Goal: Information Seeking & Learning: Learn about a topic

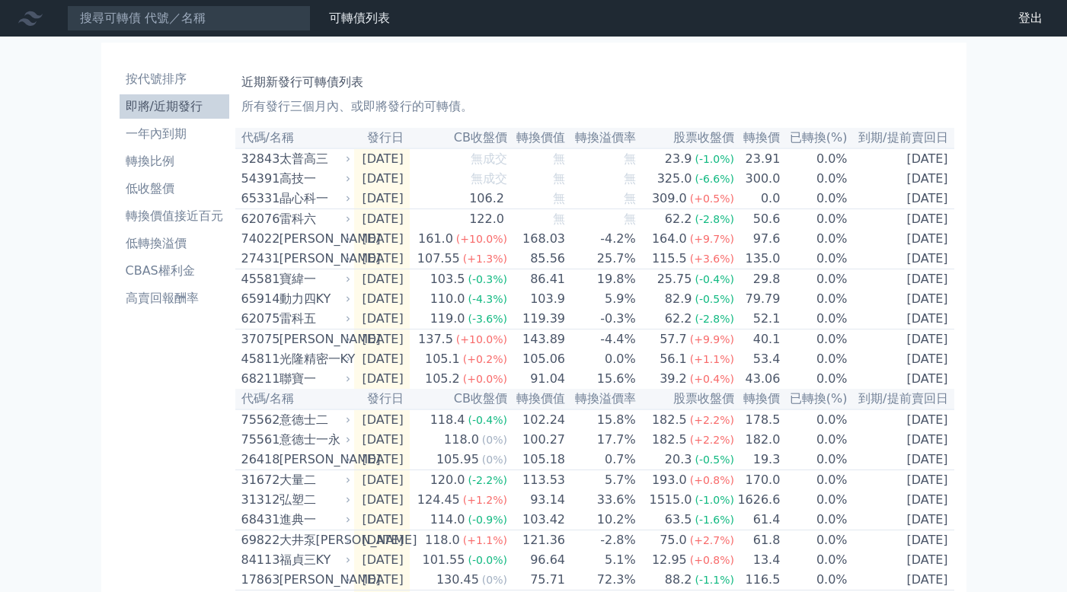
scroll to position [94, 0]
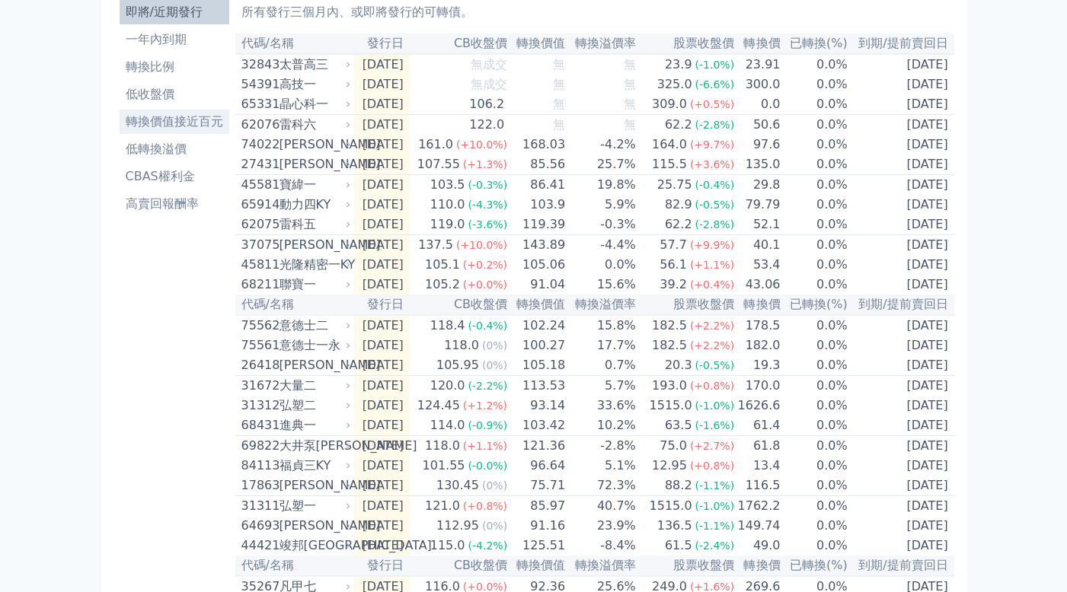
click at [197, 124] on li "轉換價值接近百元" at bounding box center [175, 122] width 110 height 18
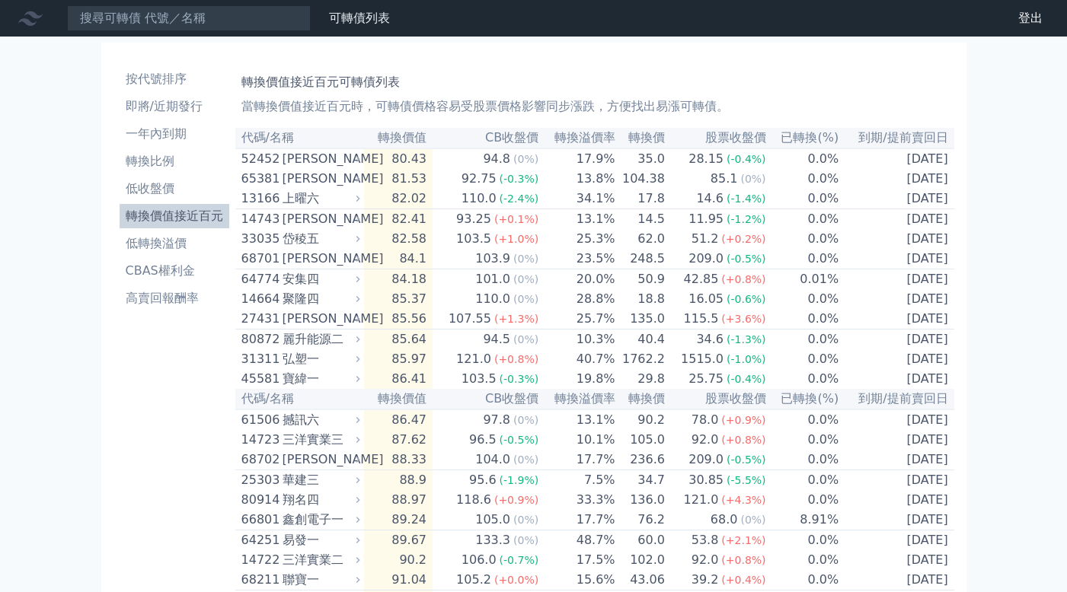
scroll to position [76, 0]
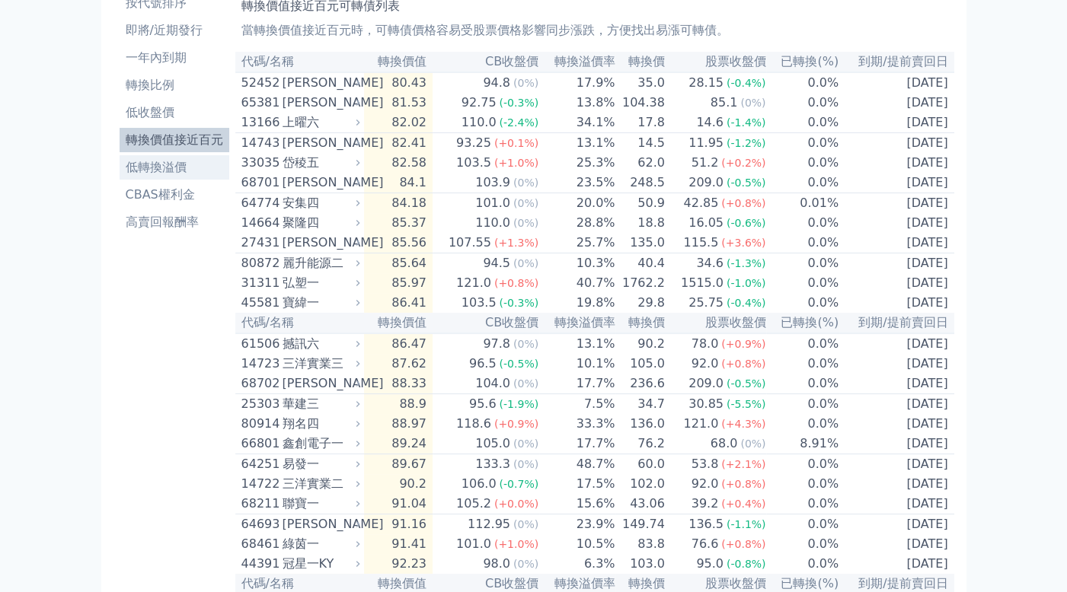
click at [189, 165] on li "低轉換溢價" at bounding box center [175, 167] width 110 height 18
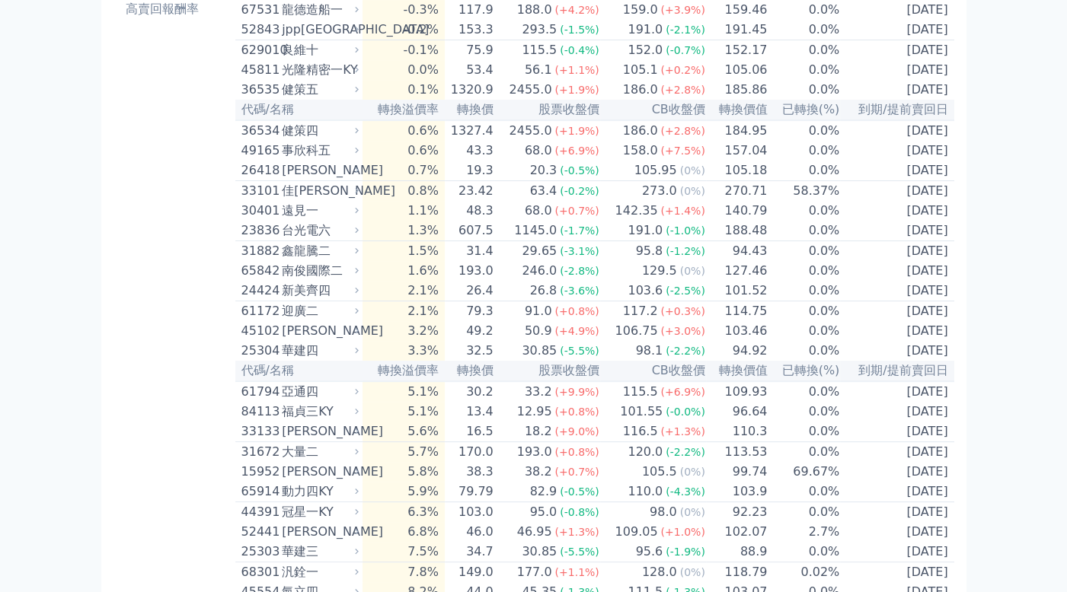
scroll to position [305, 0]
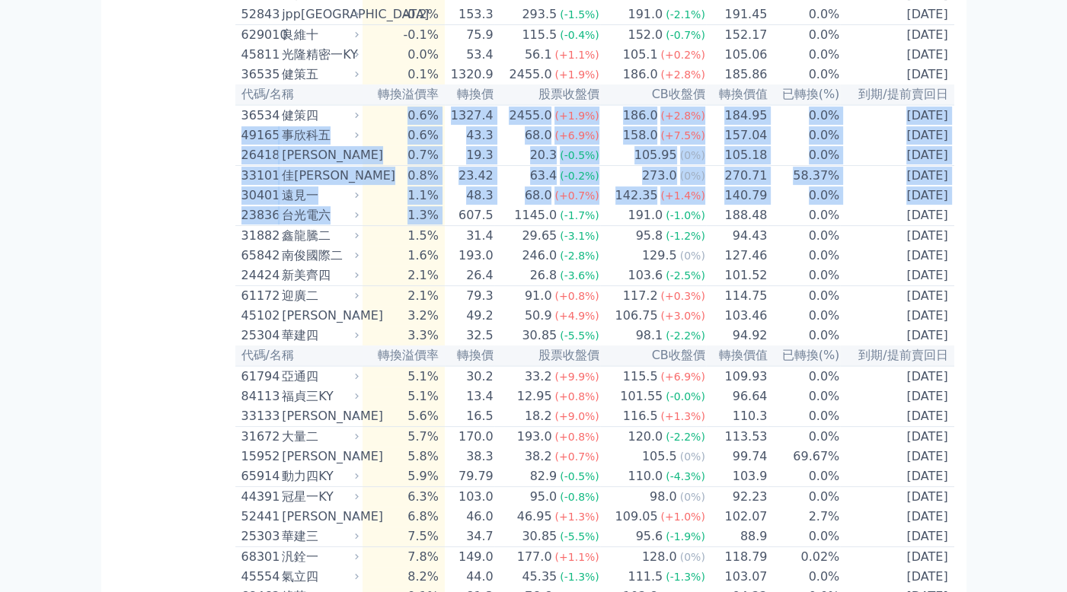
drag, startPoint x: 417, startPoint y: 139, endPoint x: 460, endPoint y: 254, distance: 122.6
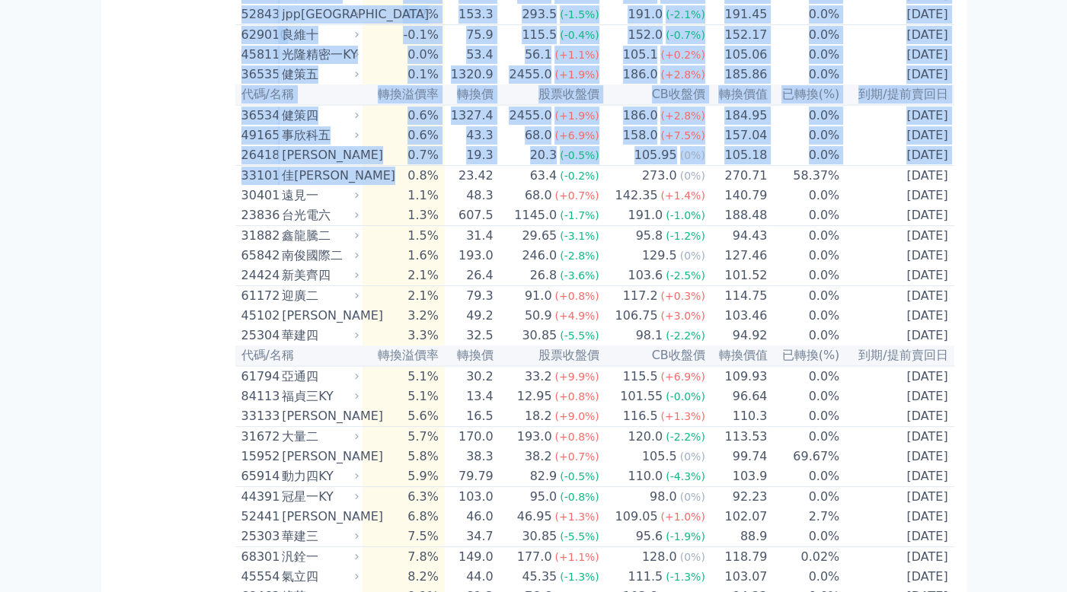
drag, startPoint x: 222, startPoint y: 171, endPoint x: 420, endPoint y: 202, distance: 200.3
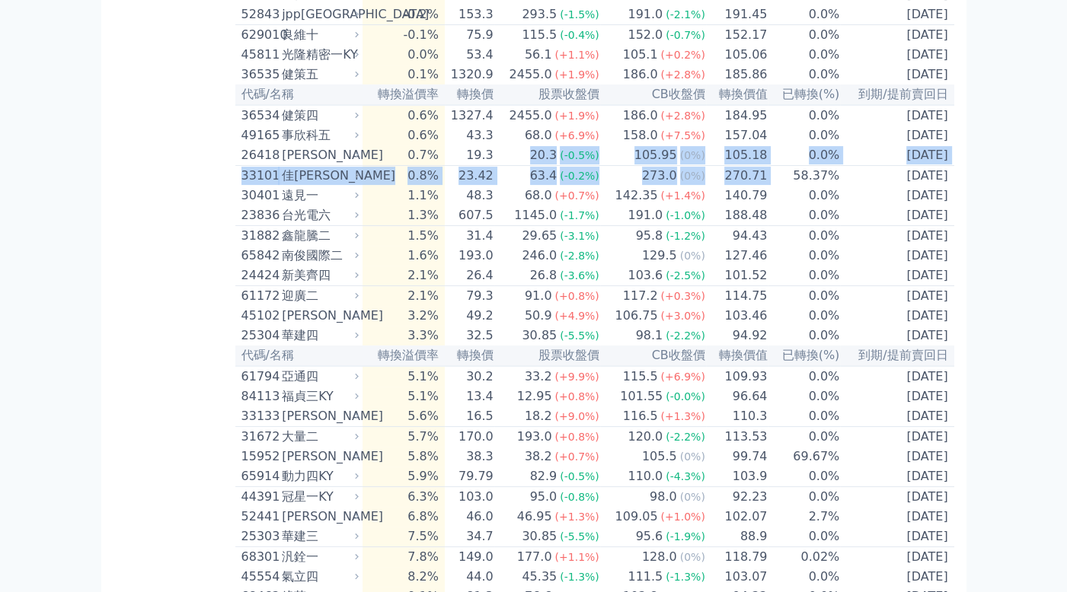
drag, startPoint x: 541, startPoint y: 185, endPoint x: 776, endPoint y: 208, distance: 236.3
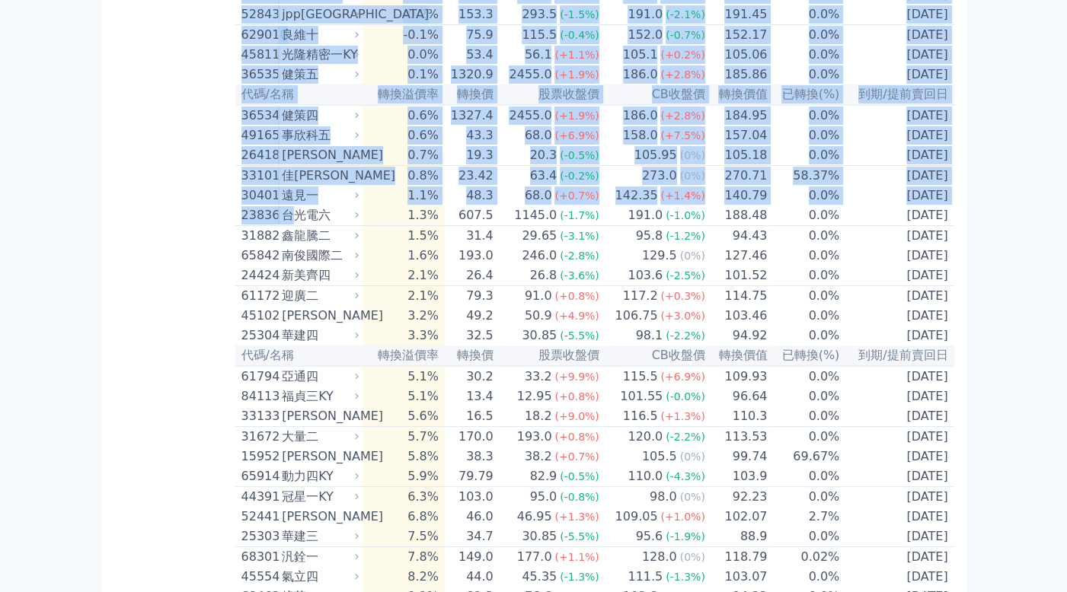
drag, startPoint x: 213, startPoint y: 207, endPoint x: 296, endPoint y: 250, distance: 93.6
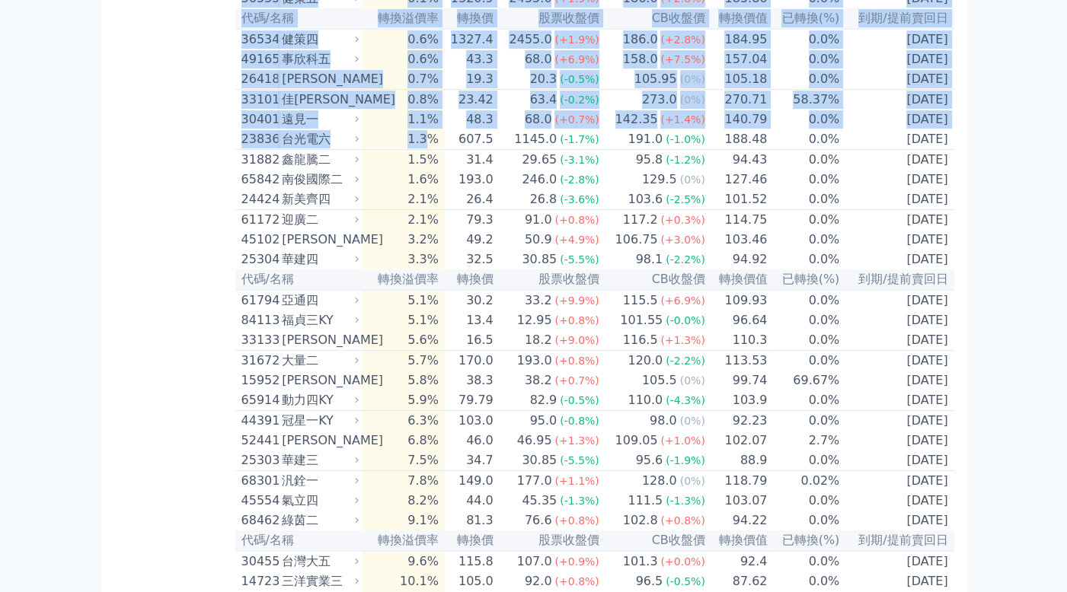
drag, startPoint x: 440, startPoint y: 168, endPoint x: 959, endPoint y: 298, distance: 535.1
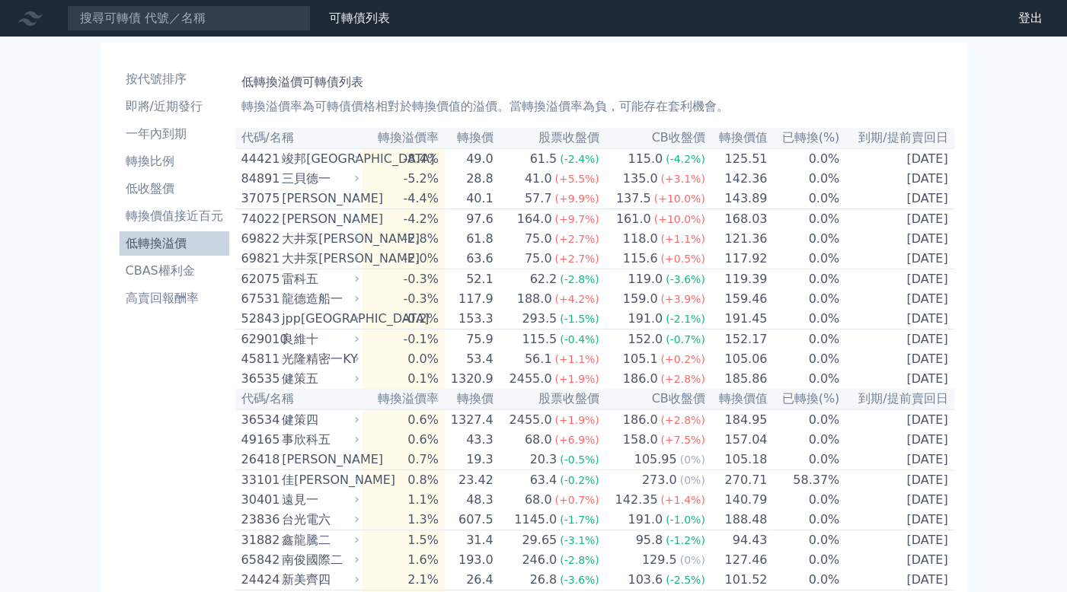
scroll to position [0, 0]
click at [159, 111] on li "即將/近期發行" at bounding box center [175, 106] width 110 height 18
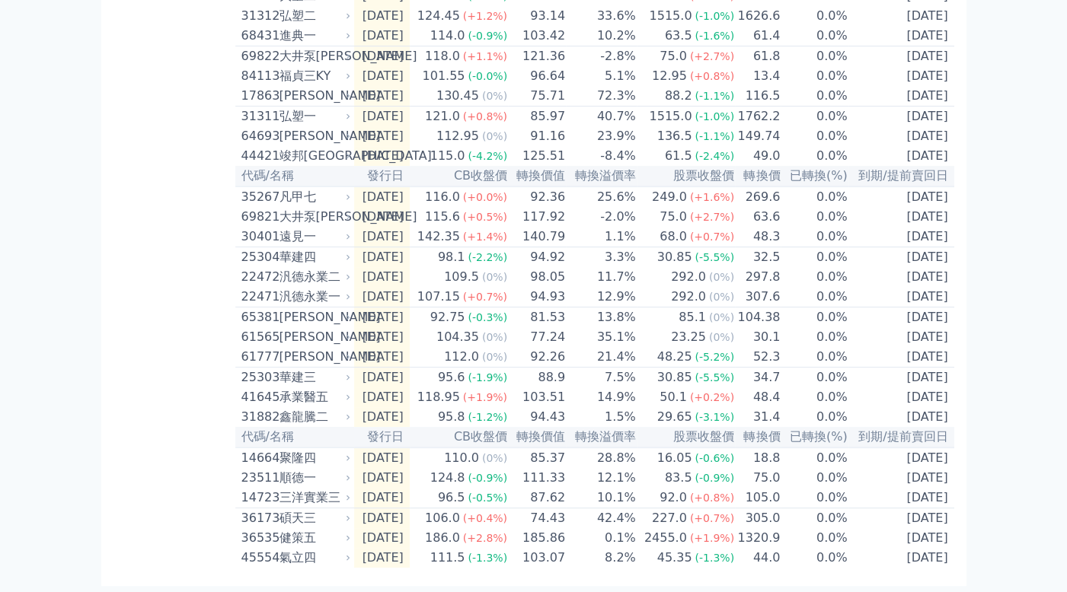
scroll to position [551, 0]
drag, startPoint x: 761, startPoint y: 317, endPoint x: 1008, endPoint y: 261, distance: 253.0
click at [1008, 261] on div "可轉債列表 財務數據 可轉債列表 財務數據 登出 登出 按代號排序 即將/近期發行 一年內到期 轉換比例 低收盤價 轉換價值接近百元 低轉換溢價" at bounding box center [533, 54] width 1067 height 1076
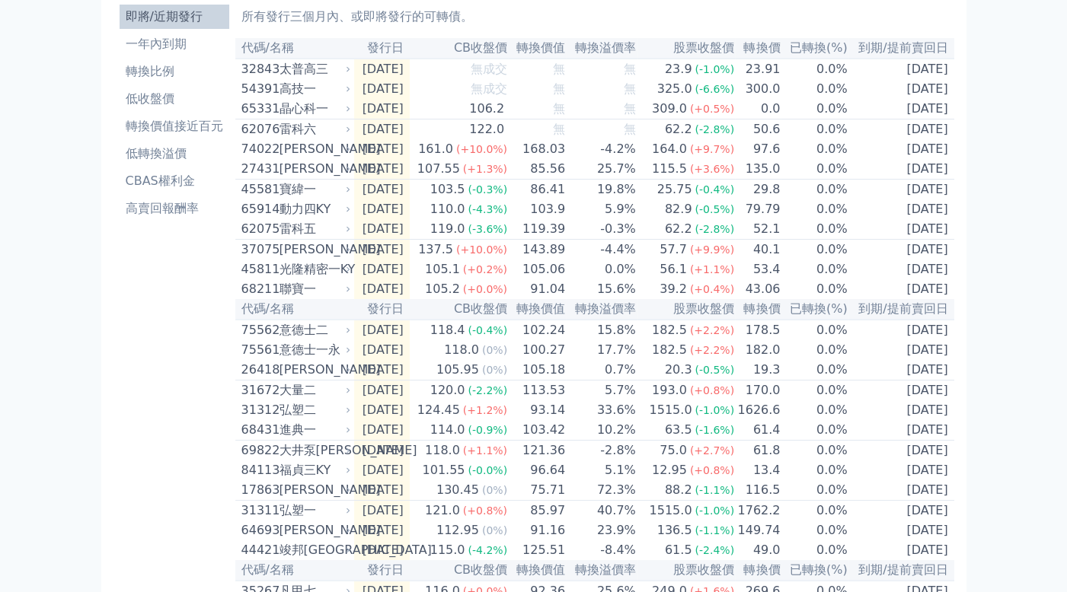
scroll to position [18, 0]
